Goal: Information Seeking & Learning: Learn about a topic

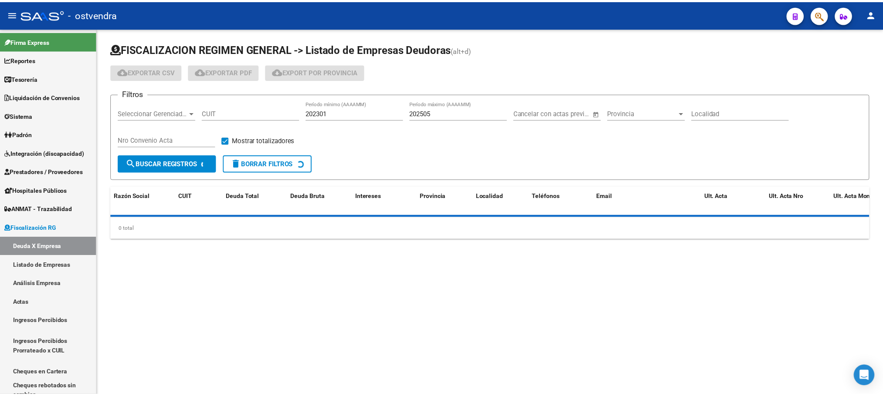
scroll to position [62, 0]
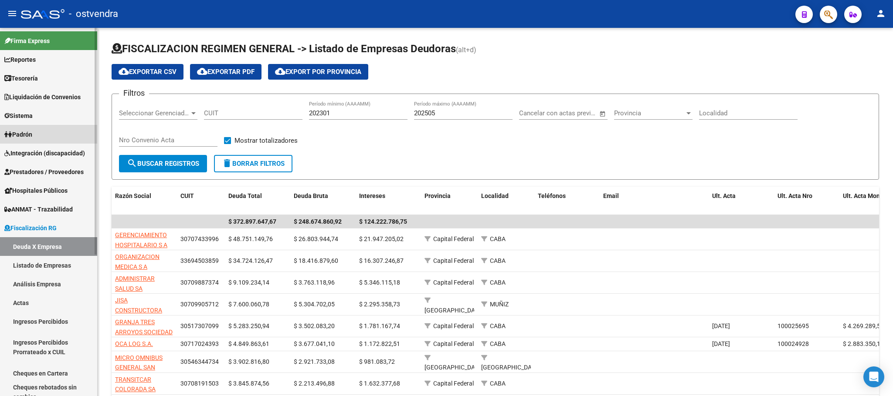
click at [32, 129] on link "Padrón" at bounding box center [48, 134] width 97 height 19
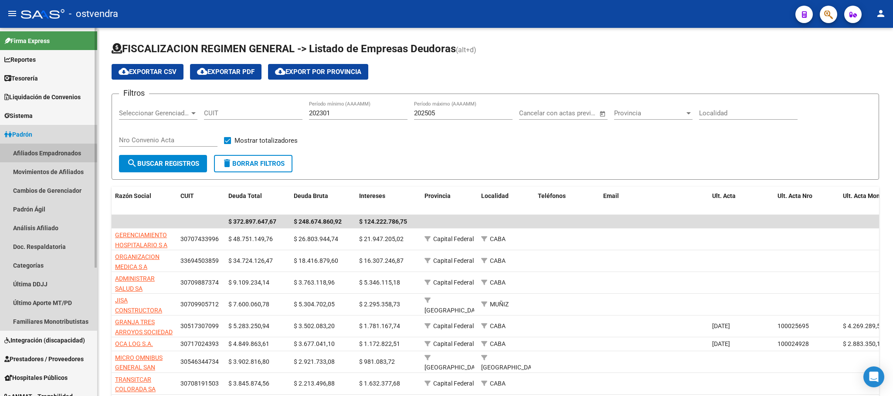
click at [44, 155] on link "Afiliados Empadronados" at bounding box center [48, 153] width 97 height 19
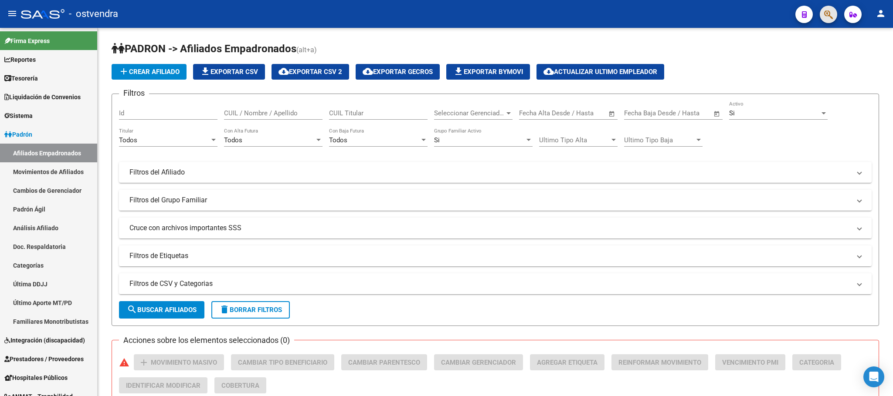
click at [827, 7] on span "button" at bounding box center [828, 15] width 9 height 18
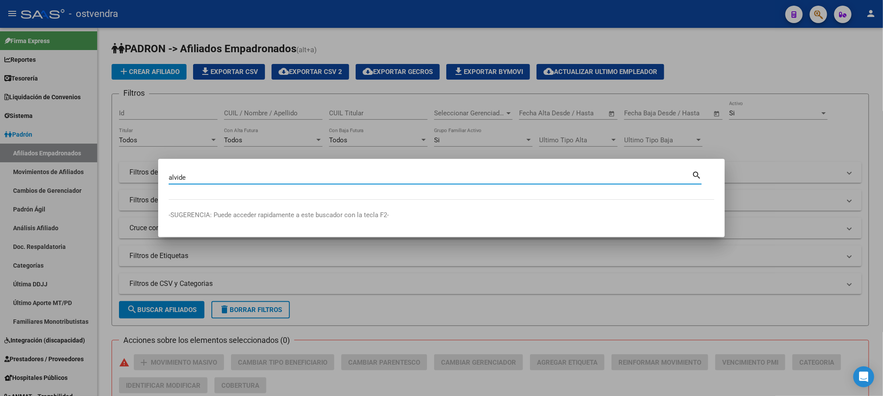
type input "alvide"
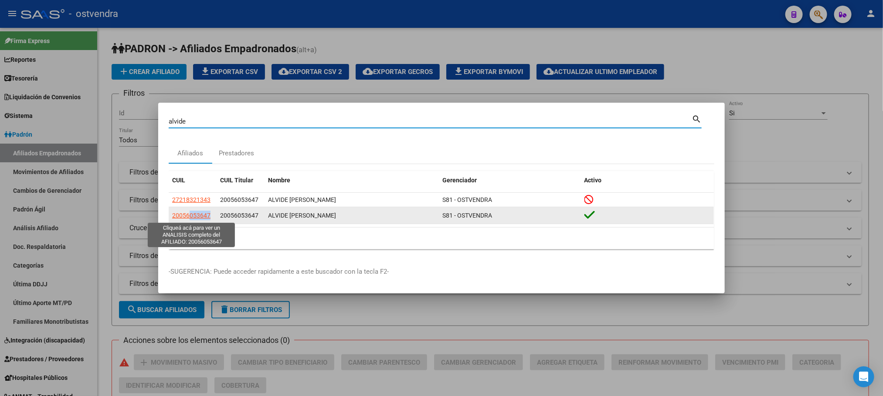
click at [192, 221] on datatable-body-cell "20056053647" at bounding box center [193, 215] width 48 height 17
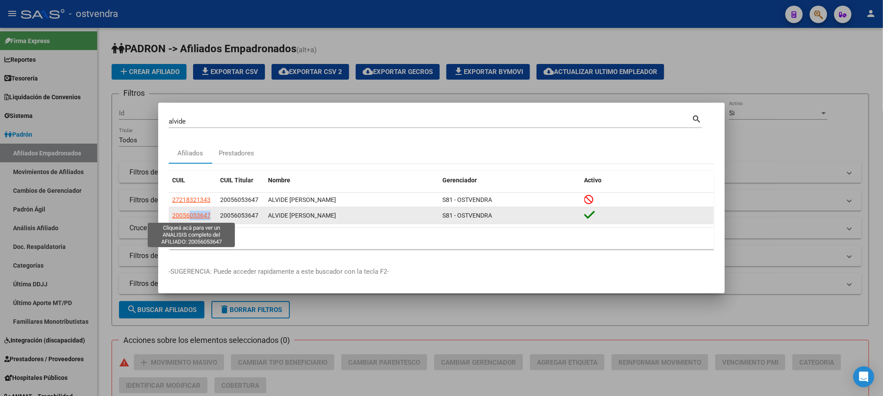
click at [197, 216] on span "20056053647" at bounding box center [191, 215] width 38 height 7
copy span "053647"
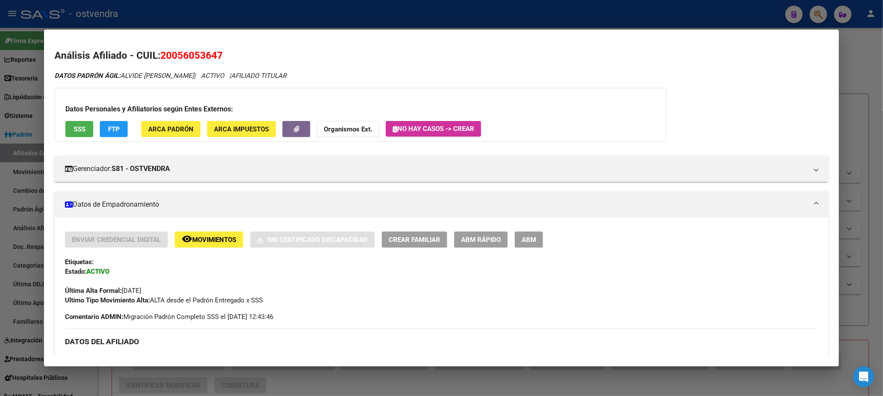
drag, startPoint x: 173, startPoint y: 52, endPoint x: 218, endPoint y: 59, distance: 45.8
click at [211, 55] on span "20056053647" at bounding box center [191, 55] width 62 height 11
drag, startPoint x: 221, startPoint y: 60, endPoint x: 178, endPoint y: 59, distance: 43.1
click at [221, 60] on h2 "Análisis Afiliado - CUIL: 20056053647" at bounding box center [440, 55] width 773 height 15
drag, startPoint x: 159, startPoint y: 54, endPoint x: 241, endPoint y: 51, distance: 82.0
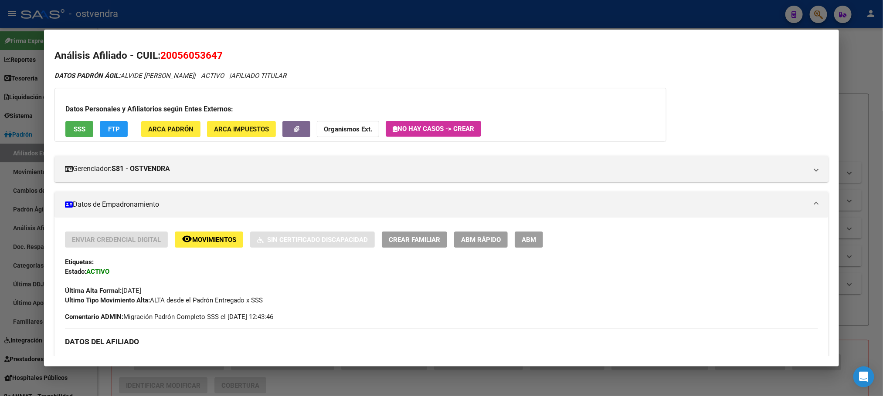
click at [241, 51] on h2 "Análisis Afiliado - CUIL: 20056053647" at bounding box center [440, 55] width 773 height 15
drag, startPoint x: 163, startPoint y: 78, endPoint x: 151, endPoint y: 78, distance: 11.8
click at [161, 78] on span "DATOS PADRÓN ÁGIL: ALVIDE [PERSON_NAME]" at bounding box center [123, 76] width 139 height 8
drag, startPoint x: 117, startPoint y: 78, endPoint x: 183, endPoint y: 72, distance: 66.9
click at [183, 72] on span "DATOS PADRÓN ÁGIL: ALVIDE [PERSON_NAME]" at bounding box center [123, 76] width 139 height 8
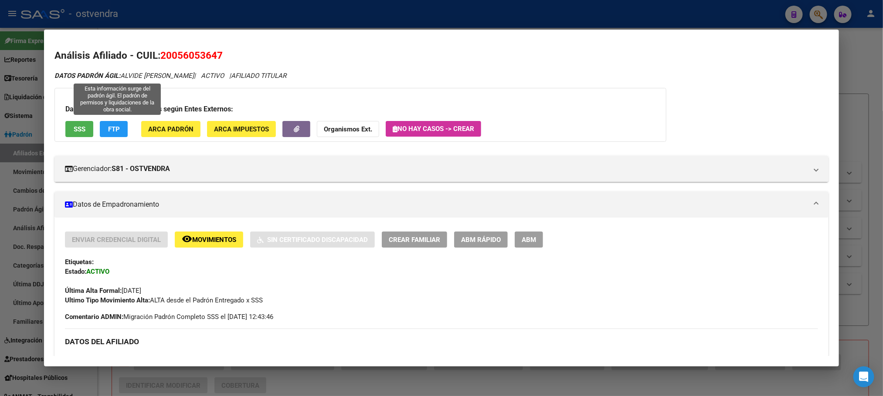
copy span "ALVIDE [PERSON_NAME]"
click at [177, 56] on span "20056053647" at bounding box center [191, 55] width 62 height 11
drag, startPoint x: 132, startPoint y: 55, endPoint x: 225, endPoint y: 56, distance: 93.3
click at [226, 57] on h2 "Análisis Afiliado - CUIL: 20056053647" at bounding box center [440, 55] width 773 height 15
copy h2 "CUIL: 20056053647"
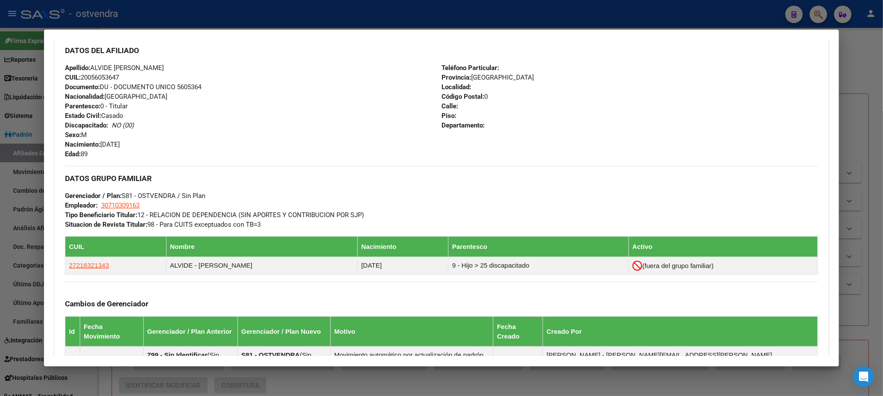
scroll to position [327, 0]
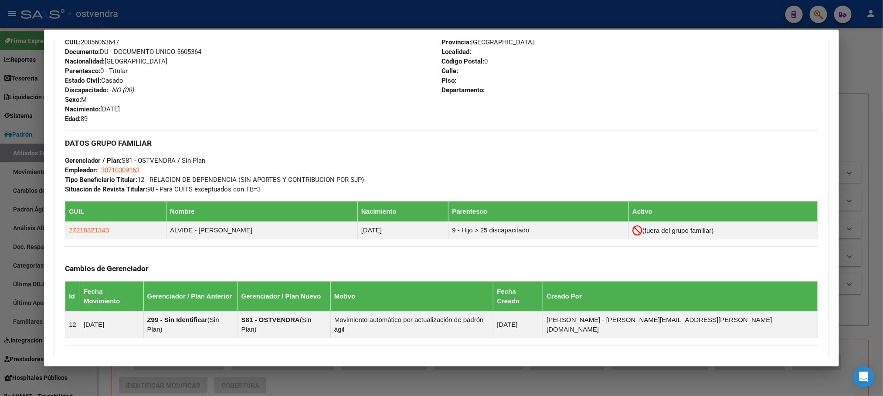
drag, startPoint x: 63, startPoint y: 229, endPoint x: 245, endPoint y: 138, distance: 203.4
click at [242, 235] on tr "27218321343 [PERSON_NAME] [DATE] 9 - Hijo > 25 discapacitado (fuera del grupo f…" at bounding box center [441, 230] width 752 height 17
copy tr "27218321343 [PERSON_NAME]"
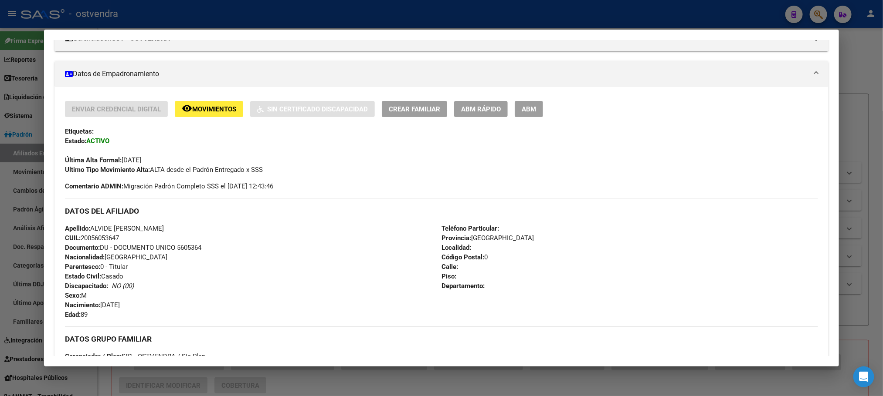
scroll to position [0, 0]
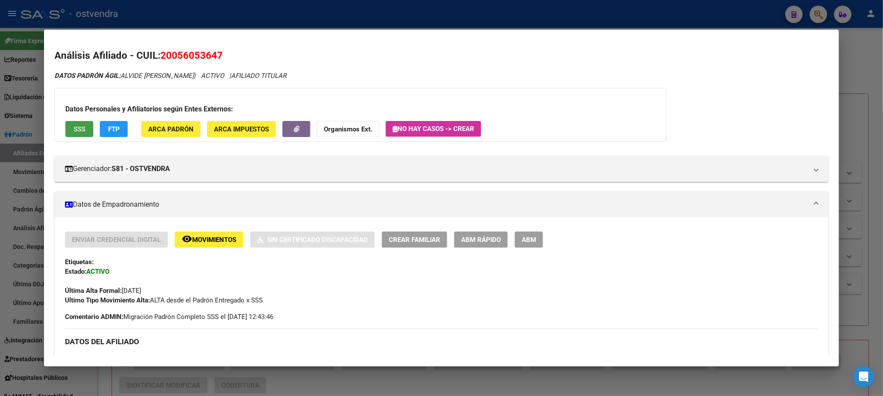
click at [75, 127] on span "SSS" at bounding box center [80, 129] width 12 height 8
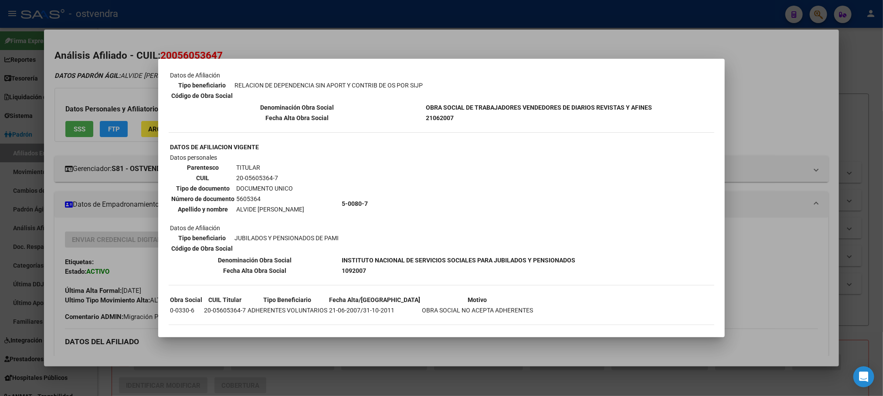
scroll to position [114, 0]
drag, startPoint x: 336, startPoint y: 266, endPoint x: 373, endPoint y: 264, distance: 36.6
click at [373, 266] on tr "Fecha Alta Obra Social 1092007" at bounding box center [372, 271] width 406 height 10
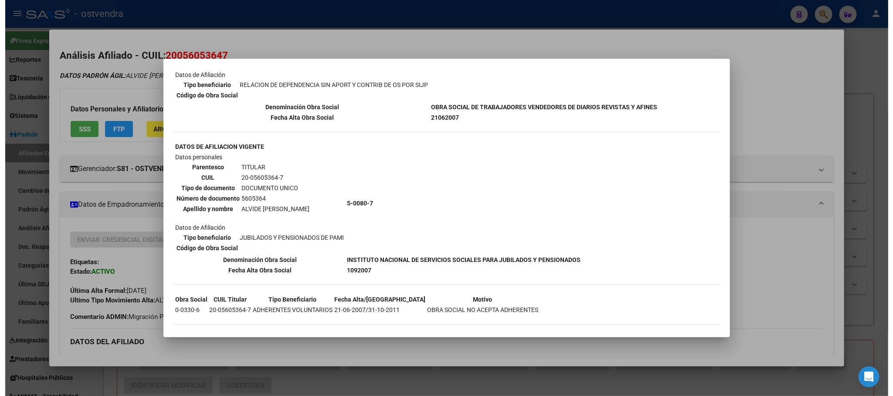
scroll to position [0, 0]
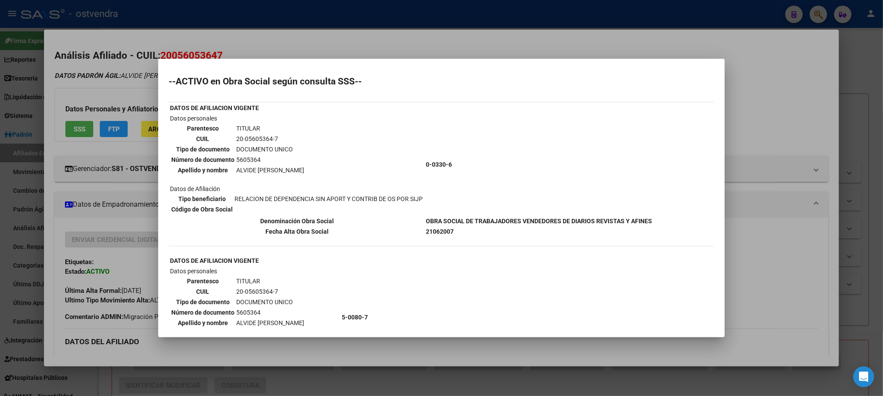
click at [212, 36] on div at bounding box center [441, 198] width 883 height 396
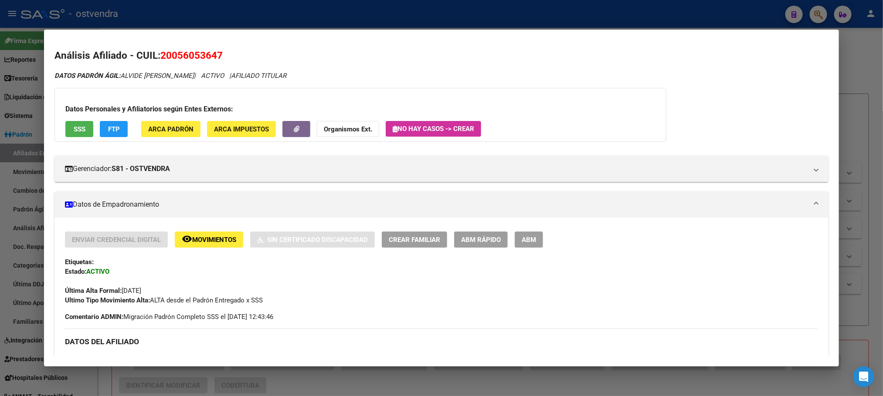
drag, startPoint x: 168, startPoint y: 56, endPoint x: 349, endPoint y: 0, distance: 189.8
click at [213, 54] on span "20056053647" at bounding box center [191, 55] width 62 height 11
copy span "05605364"
click at [488, 16] on div at bounding box center [441, 198] width 883 height 396
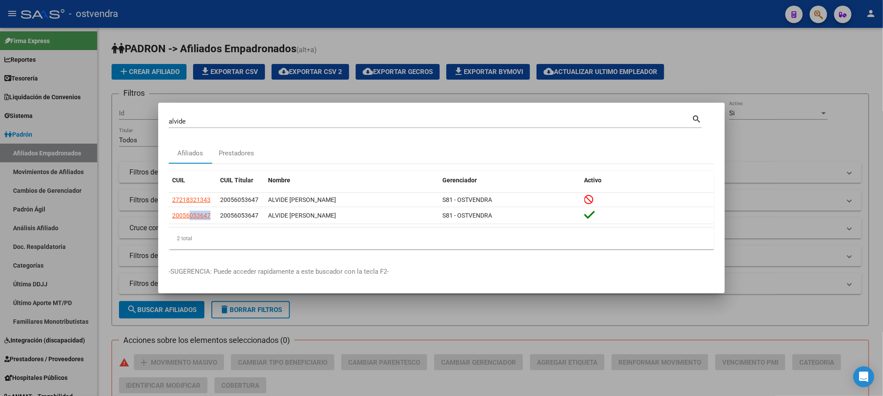
click at [387, 33] on div at bounding box center [441, 198] width 883 height 396
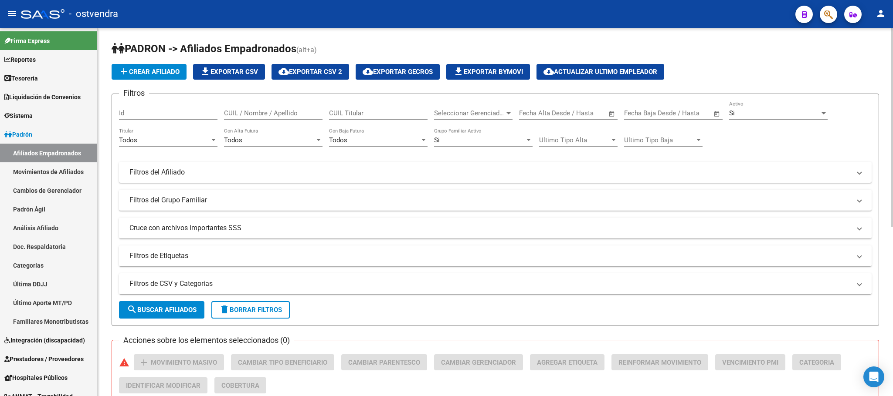
click at [766, 114] on div "Si" at bounding box center [774, 113] width 91 height 8
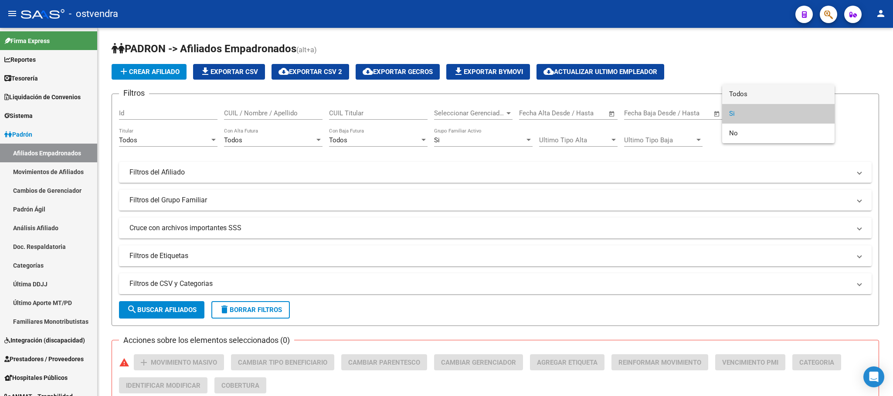
click at [757, 97] on span "Todos" at bounding box center [778, 95] width 98 height 20
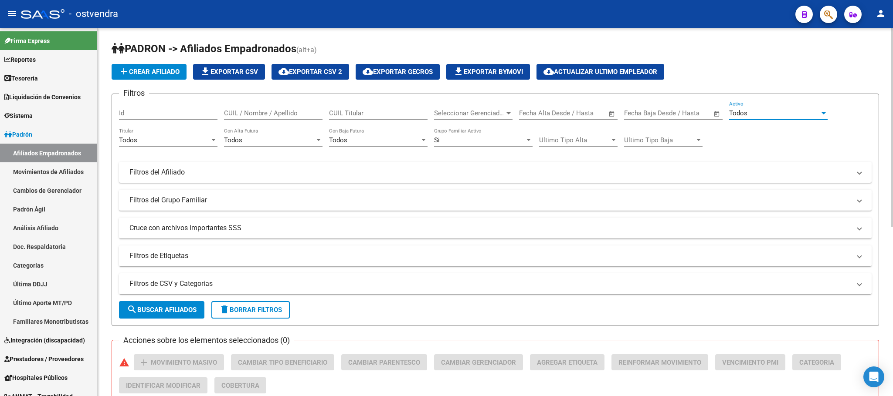
drag, startPoint x: 464, startPoint y: 158, endPoint x: 467, endPoint y: 145, distance: 13.4
click at [464, 157] on div "Filtros Id CUIL / Nombre / Apellido CUIL Titular Seleccionar Gerenciador Selecc…" at bounding box center [495, 184] width 752 height 166
click at [468, 144] on div "Si" at bounding box center [479, 140] width 91 height 8
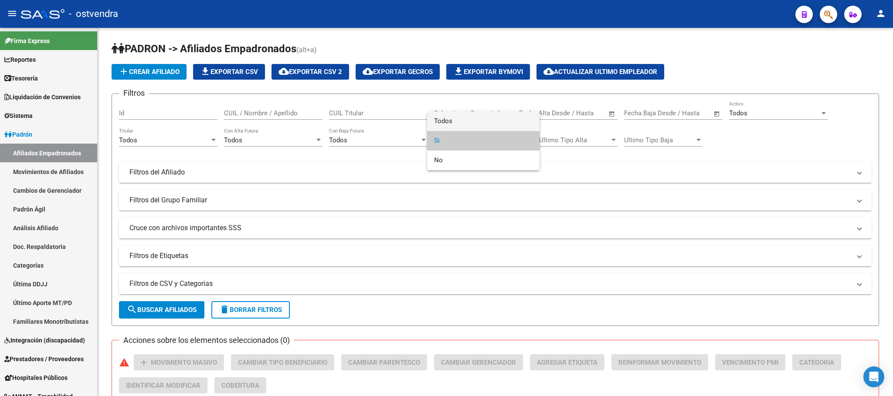
click at [464, 122] on span "Todos" at bounding box center [483, 122] width 98 height 20
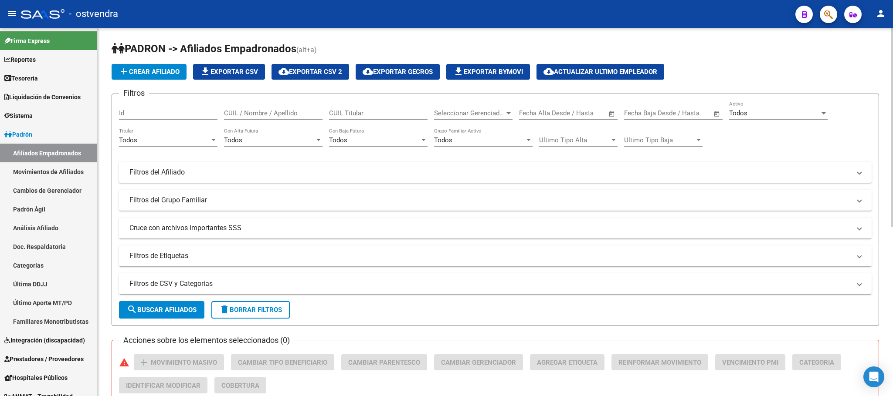
click at [493, 108] on div "Seleccionar Gerenciador Seleccionar Gerenciador" at bounding box center [473, 110] width 78 height 19
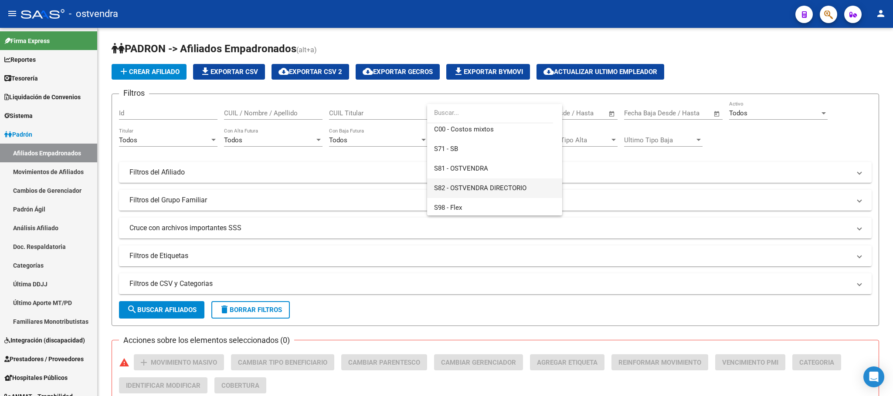
scroll to position [65, 0]
click at [477, 171] on span "S81 - OSTVENDRA" at bounding box center [494, 166] width 121 height 20
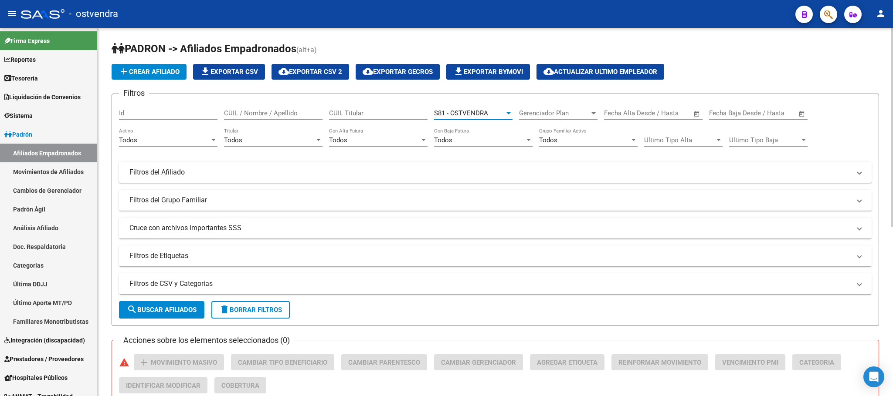
click at [241, 204] on mat-panel-title "Filtros del Grupo Familiar" at bounding box center [489, 201] width 721 height 10
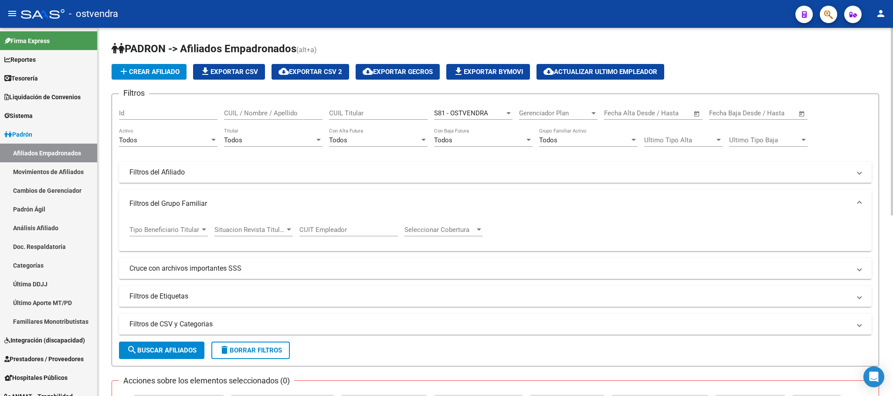
click at [184, 233] on span "Tipo Beneficiario Titular" at bounding box center [164, 230] width 71 height 8
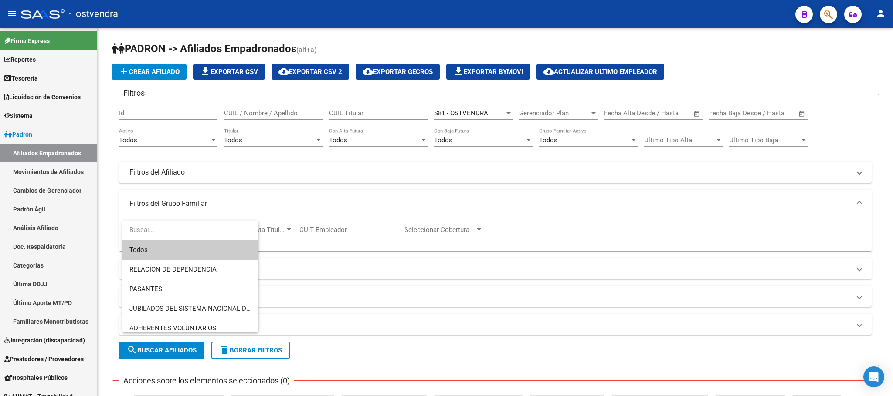
scroll to position [182, 0]
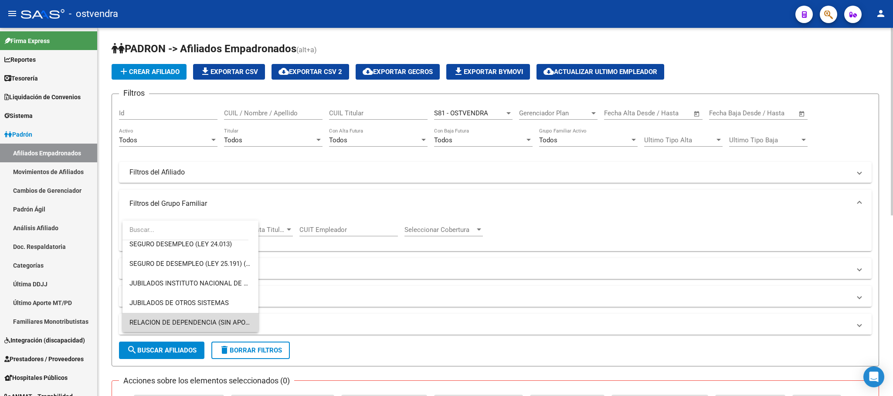
click at [194, 317] on span "RELACION DE DEPENDENCIA (SIN APORTES Y CONTRIBUCION POR SJP)" at bounding box center [190, 323] width 122 height 20
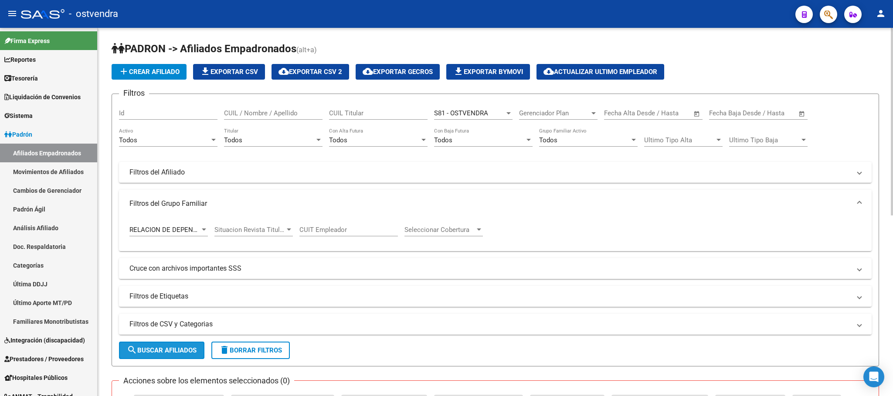
click at [170, 354] on span "search Buscar Afiliados" at bounding box center [162, 351] width 70 height 8
click at [299, 64] on button "cloud_download Exportar CSV 2" at bounding box center [310, 72] width 78 height 16
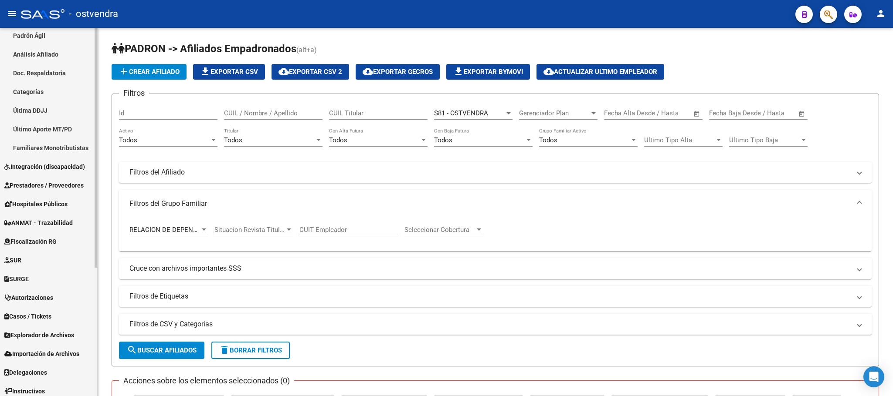
scroll to position [197, 0]
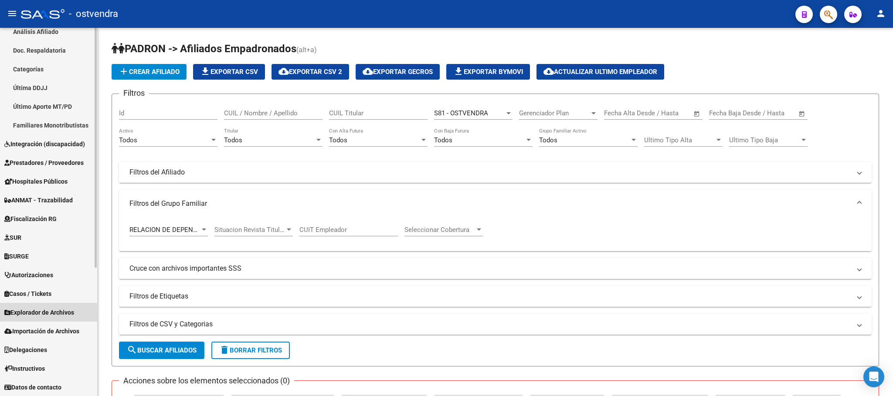
click at [34, 315] on span "Explorador de Archivos" at bounding box center [39, 313] width 70 height 10
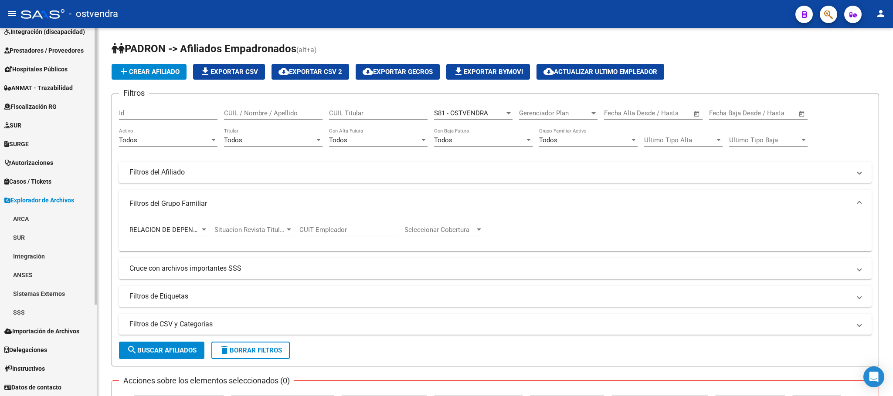
click at [33, 308] on link "SSS" at bounding box center [48, 312] width 97 height 19
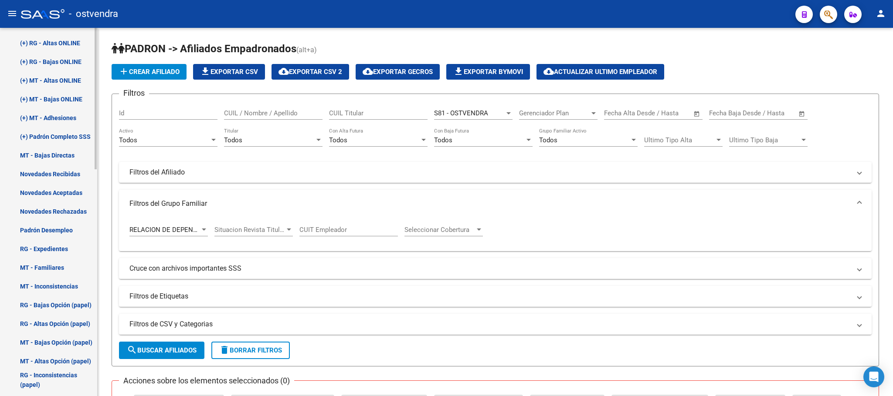
scroll to position [448, 0]
click at [68, 212] on link "Novedades Rechazadas" at bounding box center [48, 210] width 97 height 19
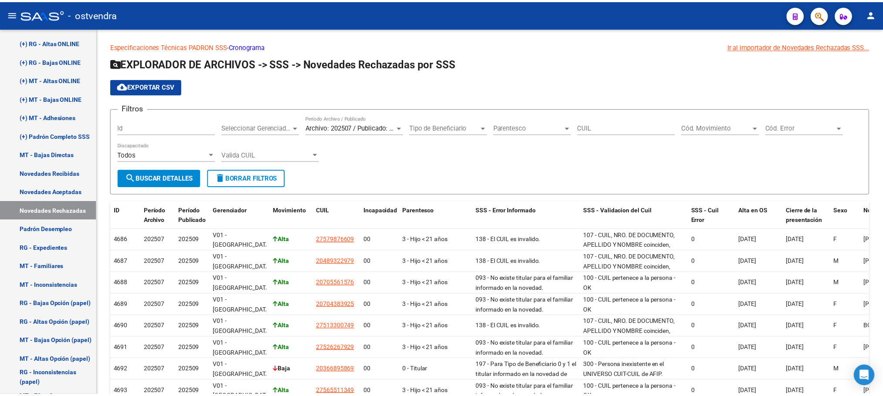
scroll to position [62, 0]
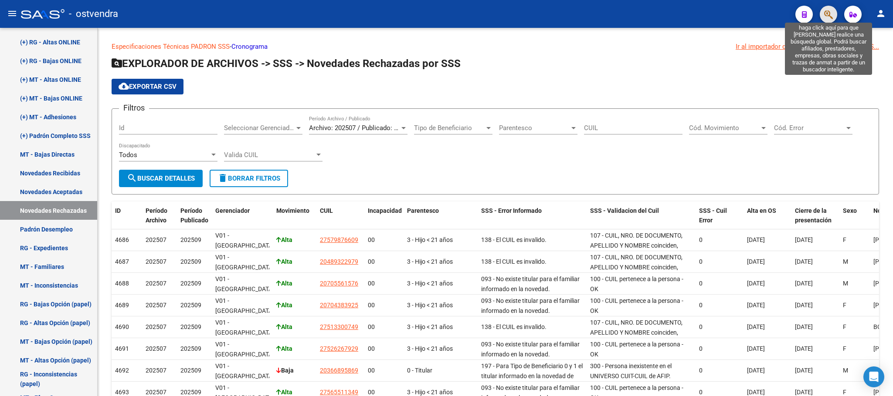
click at [825, 18] on icon "button" at bounding box center [828, 15] width 9 height 10
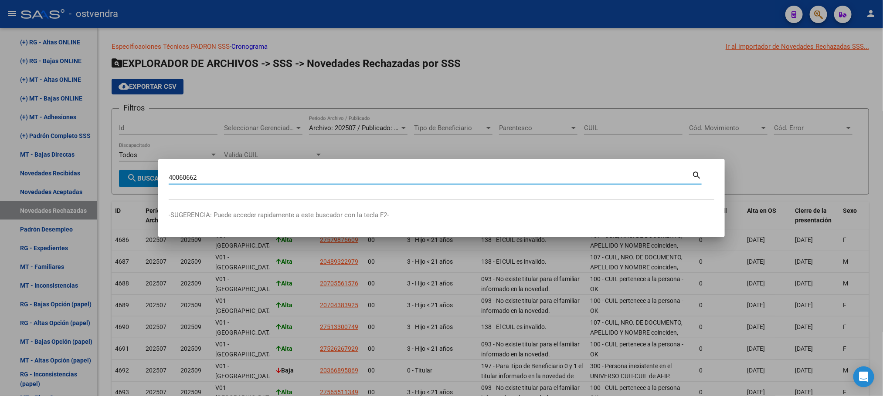
type input "40060662"
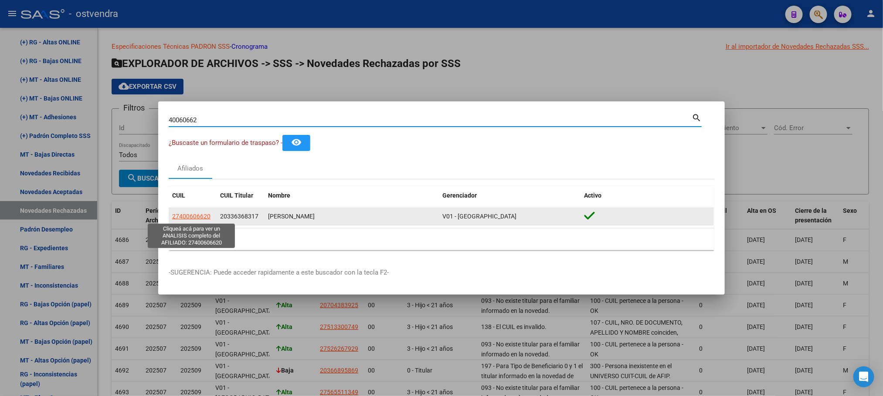
click at [188, 213] on span "27400606620" at bounding box center [191, 216] width 38 height 7
type textarea "27400606620"
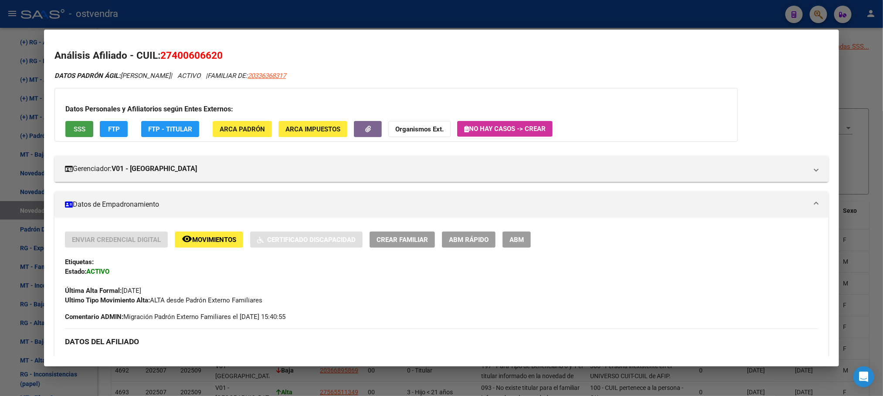
click at [74, 129] on span "SSS" at bounding box center [80, 129] width 12 height 8
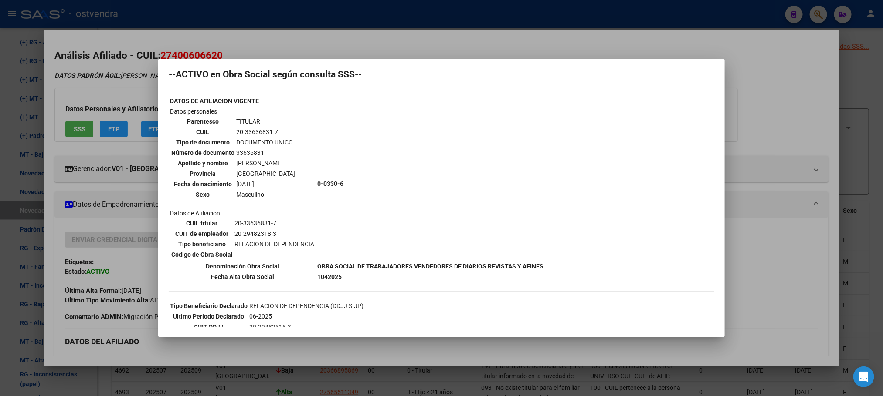
scroll to position [0, 0]
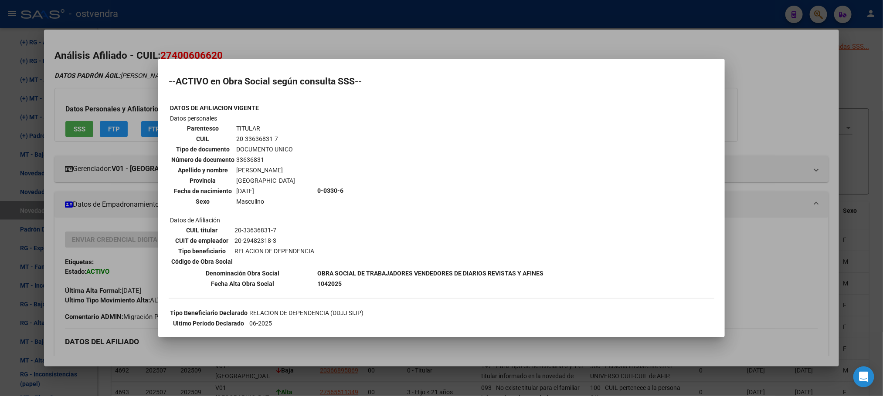
click at [114, 108] on div at bounding box center [441, 198] width 883 height 396
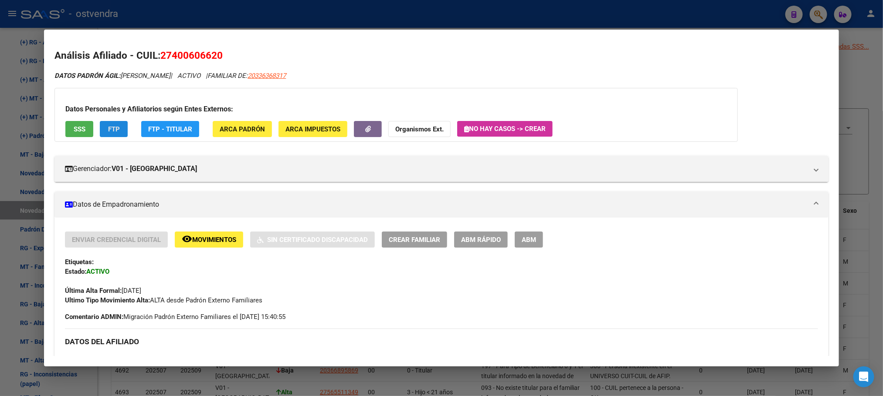
click at [117, 131] on button "FTP" at bounding box center [114, 129] width 28 height 16
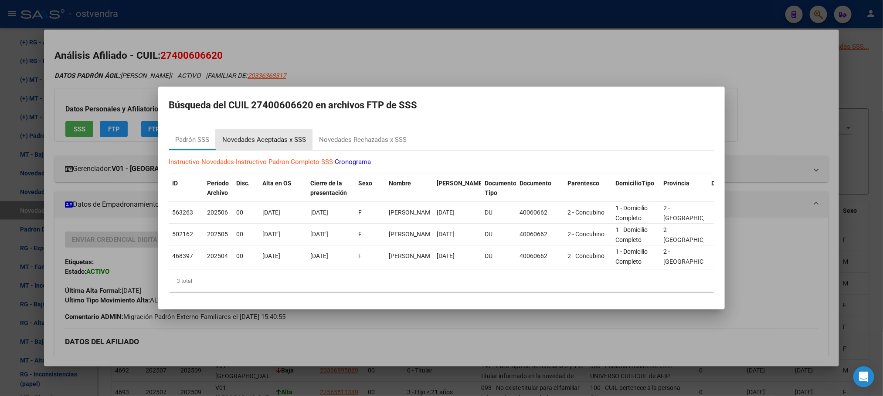
click at [280, 135] on div "Novedades Aceptadas x SSS" at bounding box center [264, 140] width 84 height 10
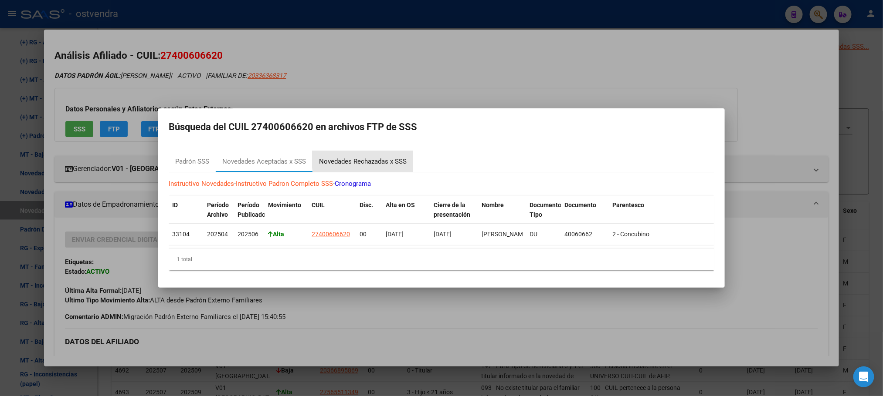
click at [390, 157] on div "Novedades Rechazadas x SSS" at bounding box center [363, 162] width 88 height 10
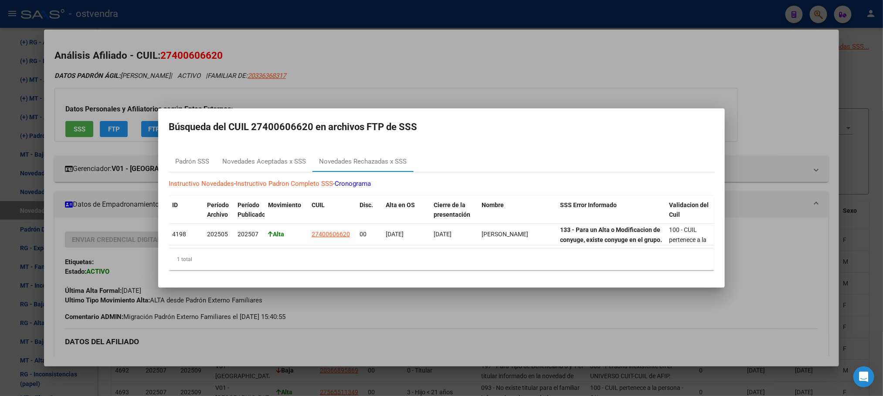
click at [460, 65] on div at bounding box center [441, 198] width 883 height 396
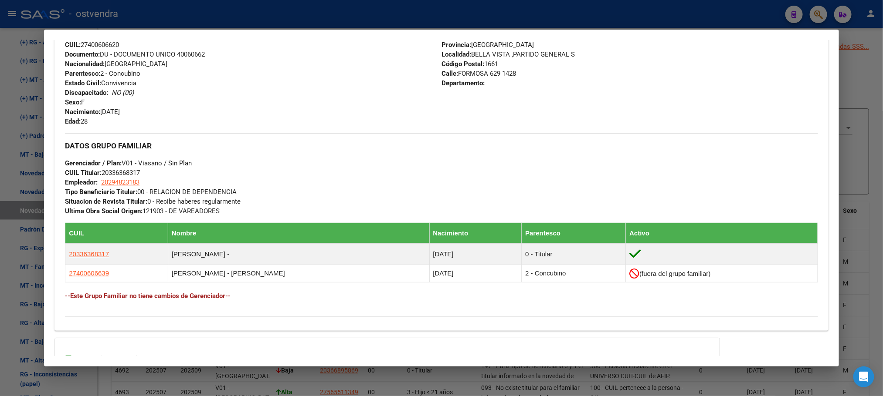
scroll to position [437, 0]
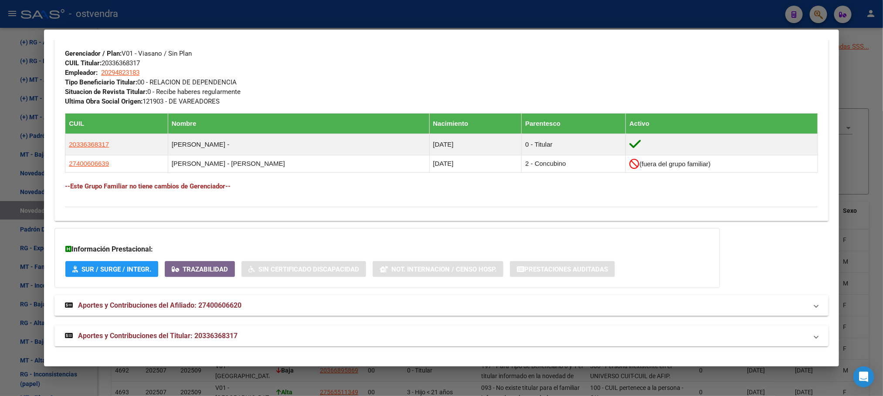
click at [244, 335] on mat-panel-title "Aportes y Contribuciones del Titular: 20336368317" at bounding box center [436, 336] width 742 height 10
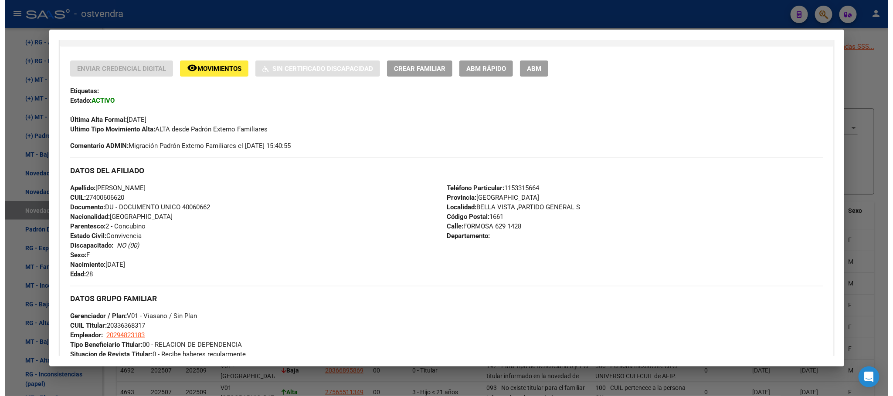
scroll to position [0, 0]
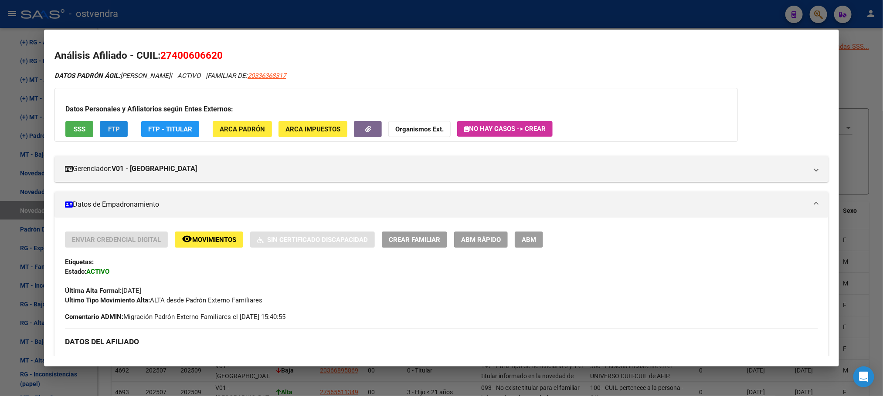
click at [110, 134] on button "FTP" at bounding box center [114, 129] width 28 height 16
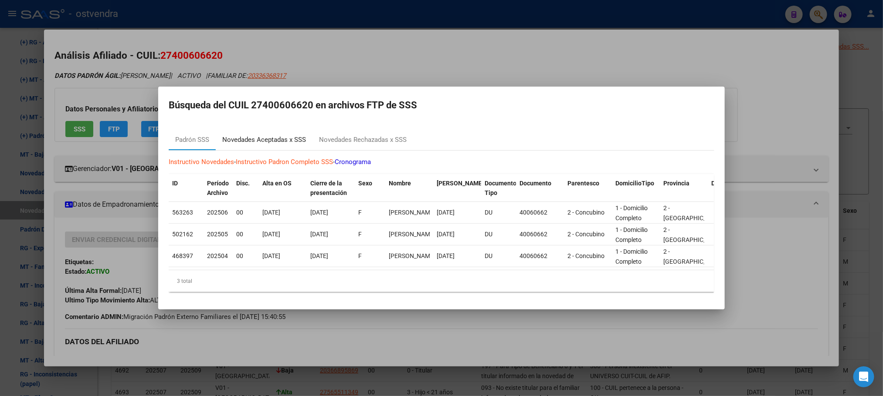
click at [301, 136] on div "Novedades Aceptadas x SSS" at bounding box center [264, 140] width 84 height 10
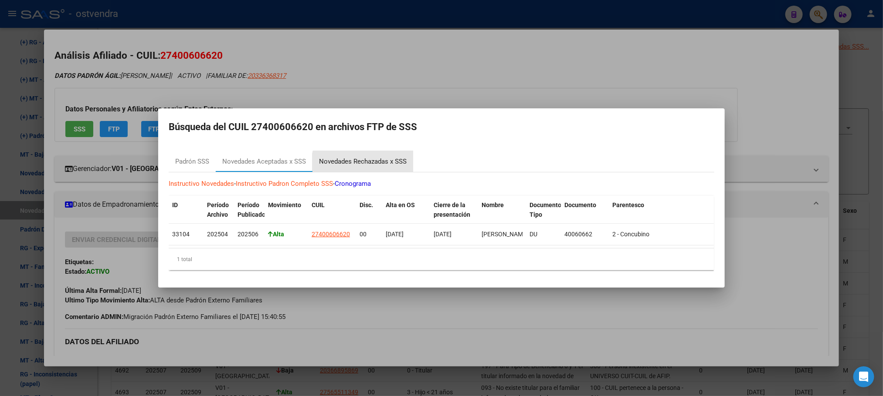
drag, startPoint x: 366, startPoint y: 161, endPoint x: 136, endPoint y: 0, distance: 280.4
click at [364, 161] on div "Novedades Rechazadas x SSS" at bounding box center [363, 162] width 88 height 10
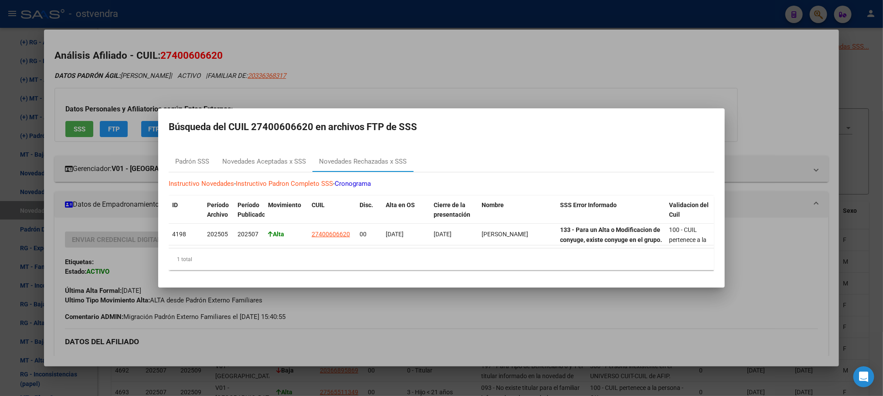
drag, startPoint x: 251, startPoint y: 47, endPoint x: 250, endPoint y: 43, distance: 4.4
click at [251, 47] on div at bounding box center [441, 198] width 883 height 396
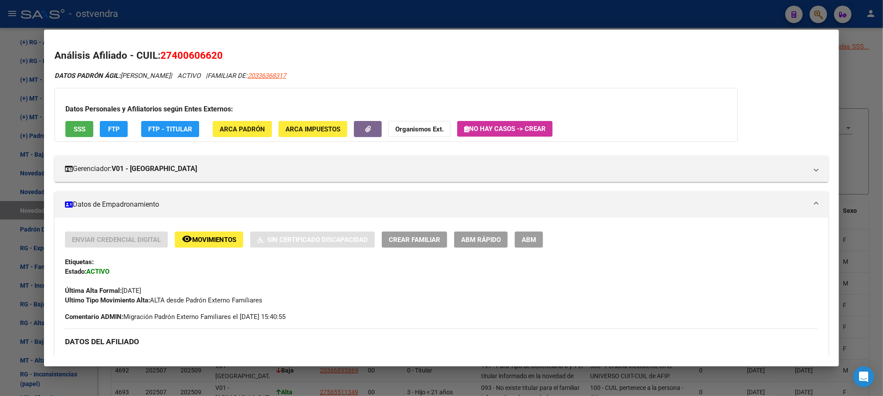
click at [254, 25] on div at bounding box center [441, 198] width 883 height 396
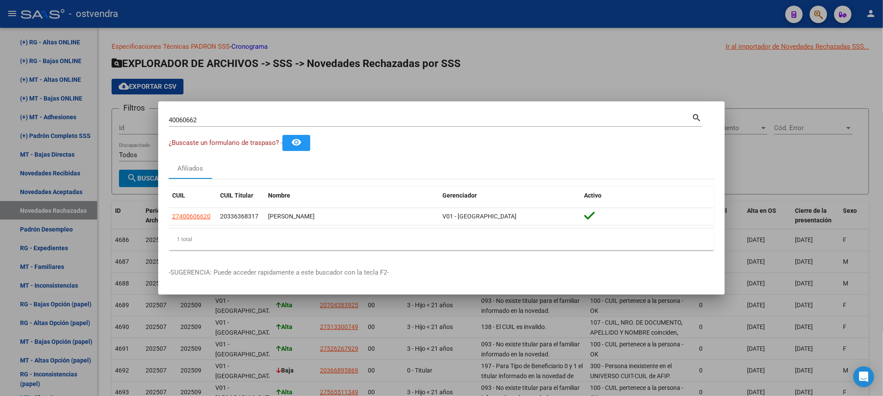
drag, startPoint x: 245, startPoint y: 115, endPoint x: 225, endPoint y: 119, distance: 20.5
click at [95, 122] on div "40060662 Buscar (apellido, dni, cuil, nro traspaso, cuit, obra social) search ¿…" at bounding box center [441, 198] width 883 height 396
click at [252, 116] on input "40060662" at bounding box center [430, 120] width 523 height 8
drag, startPoint x: 254, startPoint y: 127, endPoint x: 31, endPoint y: 132, distance: 222.7
click at [31, 132] on div "40060662 Buscar (apellido, dni, cuil, nro traspaso, cuit, obra social) search ¿…" at bounding box center [441, 198] width 883 height 396
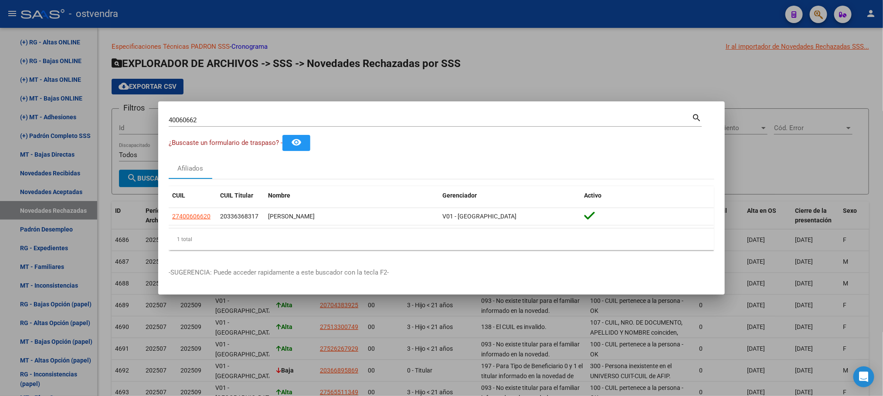
click at [206, 118] on input "40060662" at bounding box center [430, 120] width 523 height 8
drag, startPoint x: 208, startPoint y: 121, endPoint x: 85, endPoint y: 116, distance: 122.9
click at [85, 116] on div "40060662 Buscar (apellido, dni, cuil, nro traspaso, cuit, obra social) search ¿…" at bounding box center [441, 198] width 883 height 396
paste input "34151898"
type input "34151898"
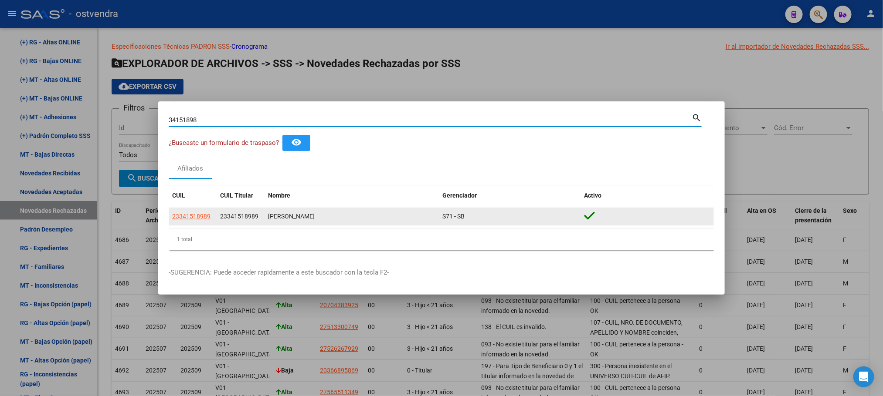
click at [192, 224] on datatable-body-cell "23341518989" at bounding box center [193, 216] width 48 height 17
click at [192, 223] on datatable-body-cell "23341518989" at bounding box center [193, 216] width 48 height 17
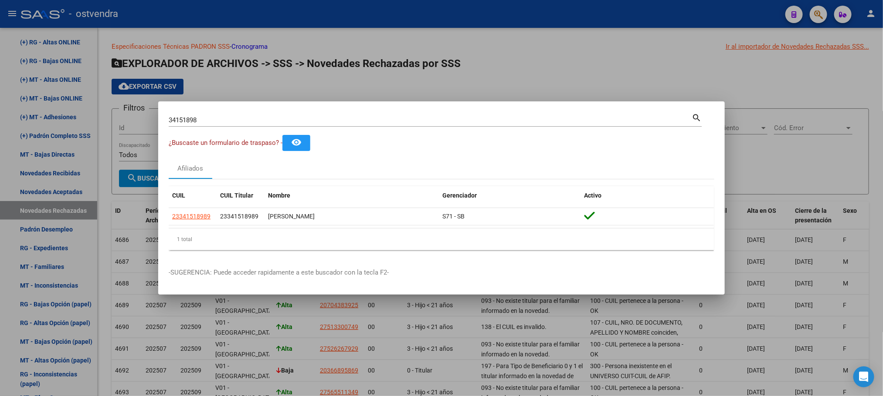
click at [301, 55] on div at bounding box center [441, 198] width 883 height 396
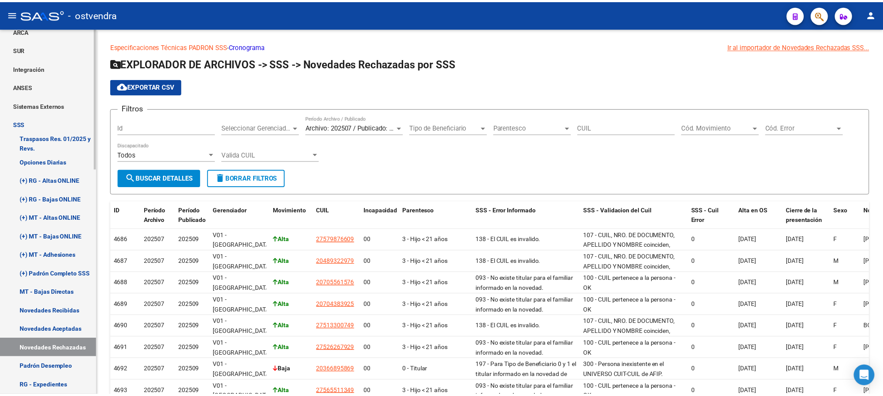
scroll to position [328, 0]
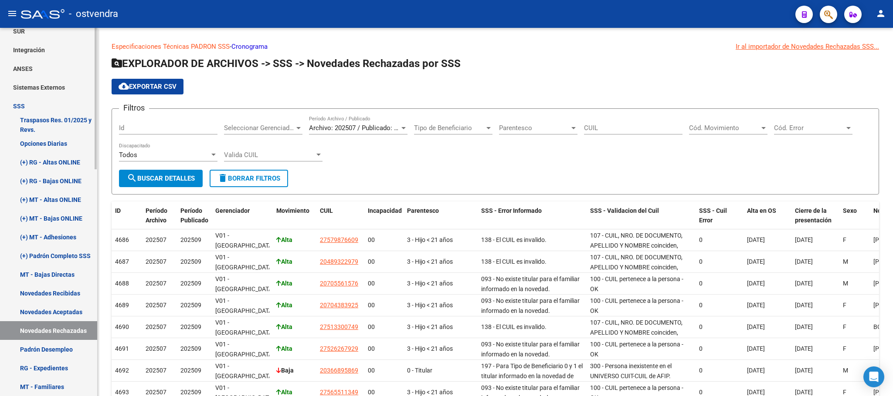
click at [60, 252] on link "(+) Padrón Completo SSS" at bounding box center [48, 256] width 97 height 19
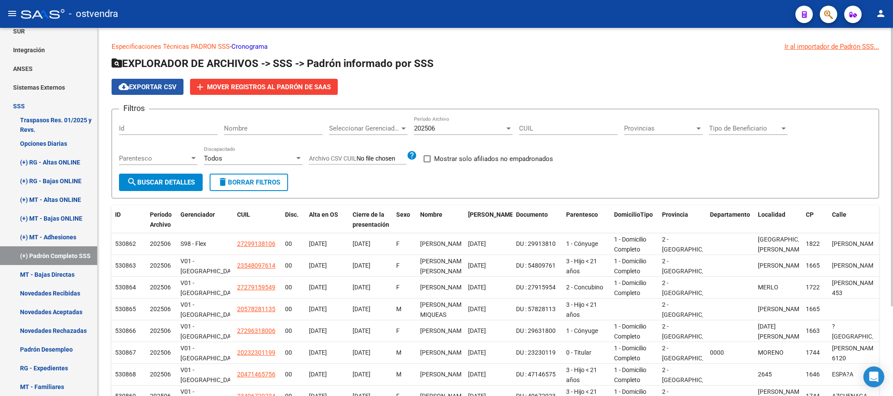
click at [140, 89] on span "cloud_download Exportar CSV" at bounding box center [148, 87] width 58 height 8
click at [835, 14] on button "button" at bounding box center [828, 14] width 17 height 17
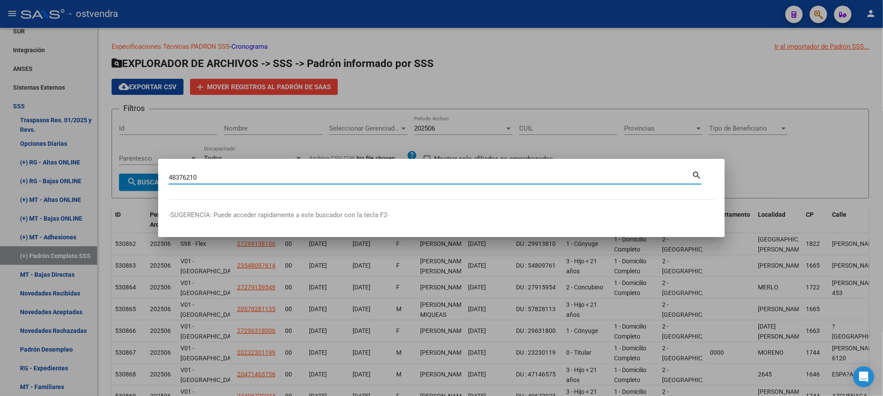
type input "48376210"
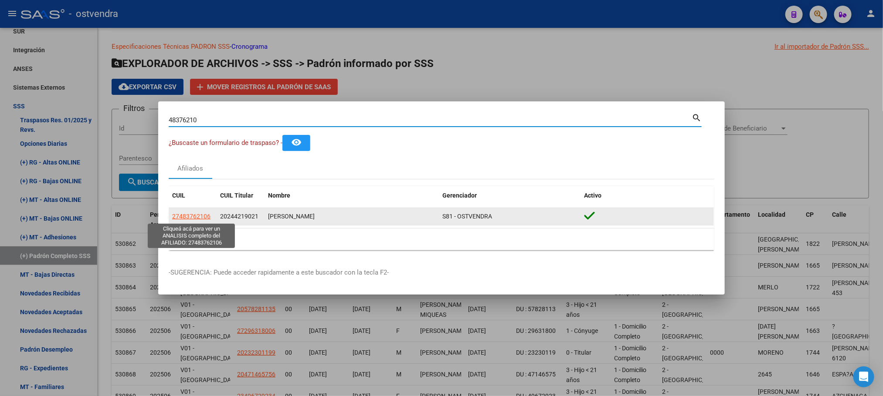
click at [174, 219] on span "27483762106" at bounding box center [191, 216] width 38 height 7
type textarea "27483762106"
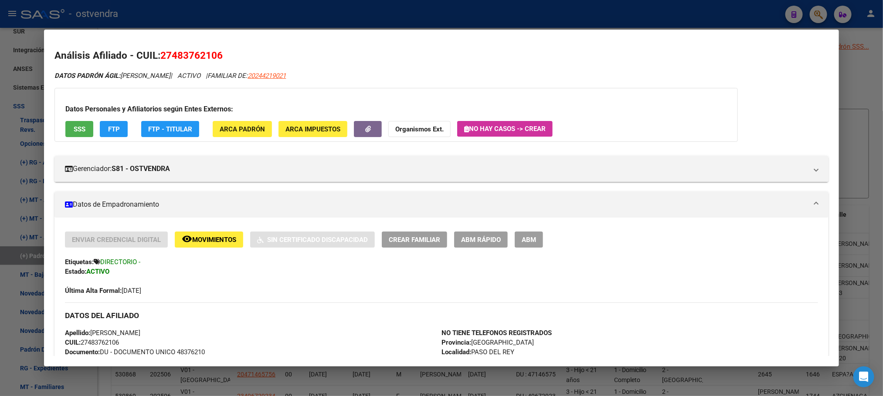
click at [67, 124] on button "SSS" at bounding box center [79, 129] width 28 height 16
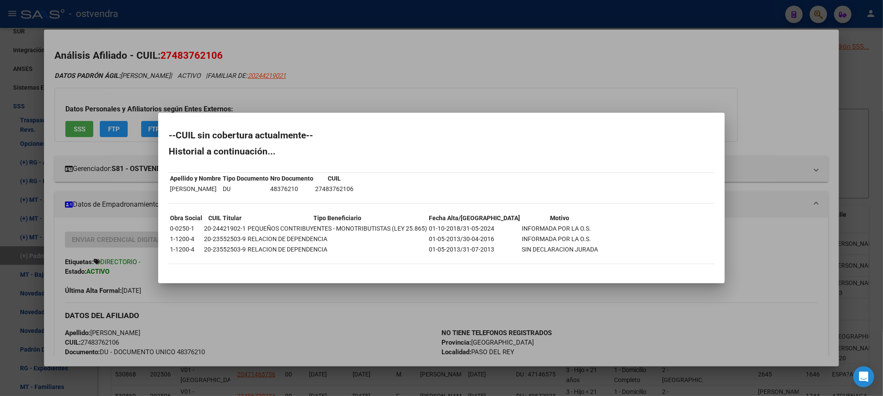
click at [170, 83] on div at bounding box center [441, 198] width 883 height 396
